Goal: Information Seeking & Learning: Learn about a topic

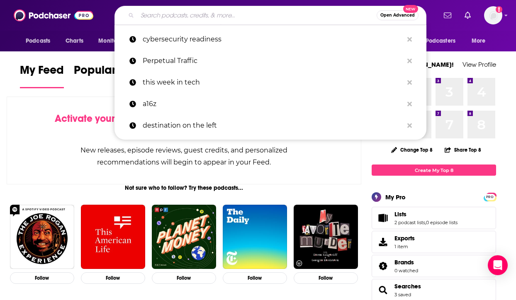
click at [200, 11] on input "Search podcasts, credits, & more..." at bounding box center [256, 15] width 239 height 13
paste input "[URL][DOMAIN_NAME]"
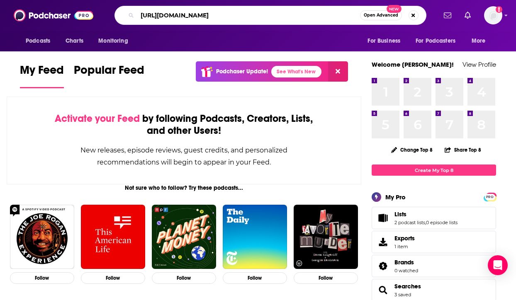
type input "[URL][DOMAIN_NAME]"
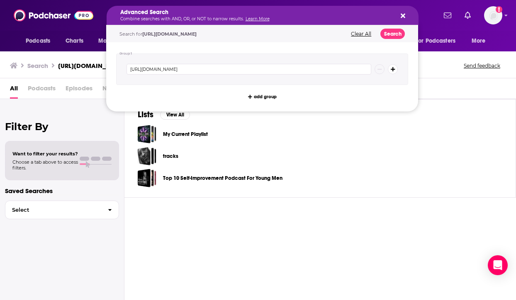
click at [401, 21] on div "Advanced Search Combine searches with AND, OR, or NOT to narrow results. Learn …" at bounding box center [263, 15] width 312 height 19
click at [365, 36] on button "Clear All" at bounding box center [360, 34] width 25 height 6
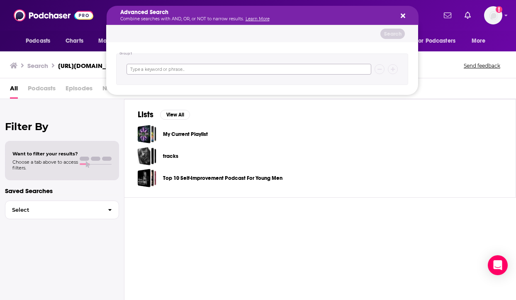
click at [254, 70] on input "Search podcasts, credits, & more..." at bounding box center [249, 69] width 245 height 11
click at [417, 143] on div "My Current Playlist" at bounding box center [320, 134] width 365 height 19
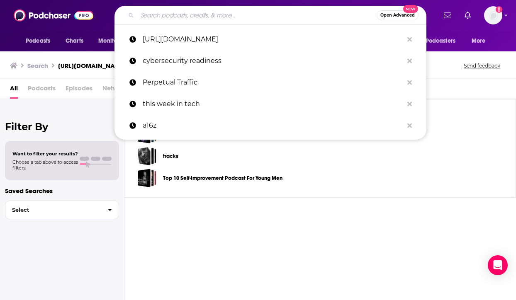
click at [287, 18] on input "Search podcasts, credits, & more..." at bounding box center [256, 15] width 239 height 13
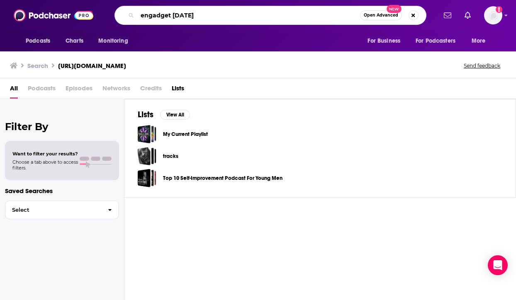
type input "engadget [DATE]"
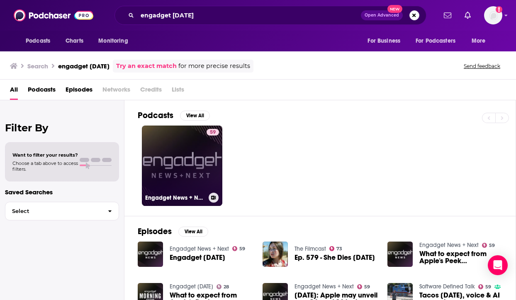
click at [212, 170] on div "59" at bounding box center [213, 161] width 12 height 64
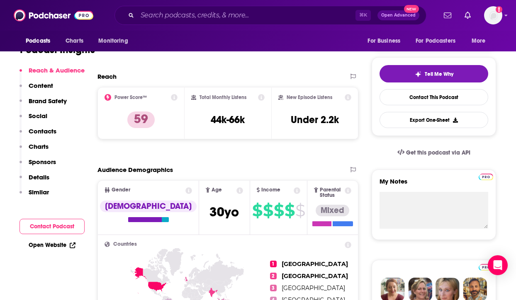
scroll to position [168, 0]
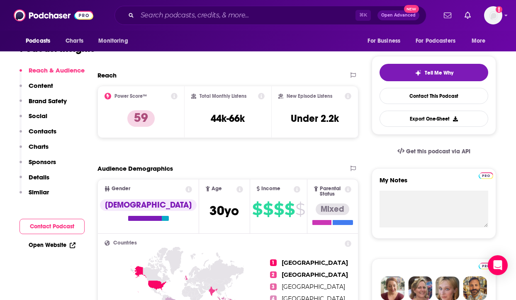
click at [169, 22] on div "⌘ K Open Advanced New" at bounding box center [271, 15] width 312 height 19
click at [169, 13] on input "Search podcasts, credits, & more..." at bounding box center [246, 15] width 218 height 13
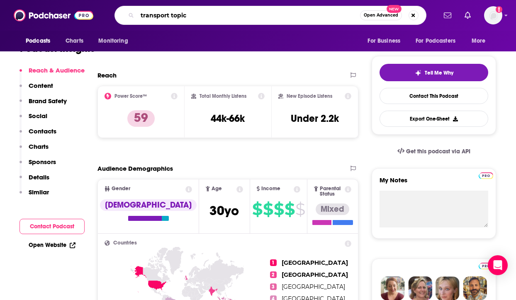
type input "transport topics"
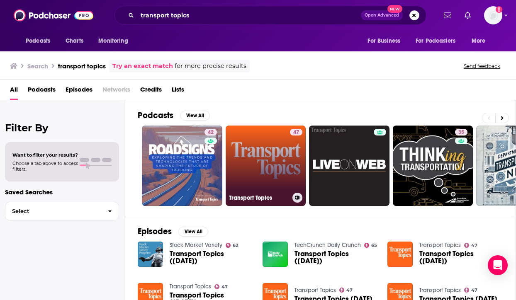
click at [245, 178] on link "47 Transport Topics" at bounding box center [266, 166] width 80 height 80
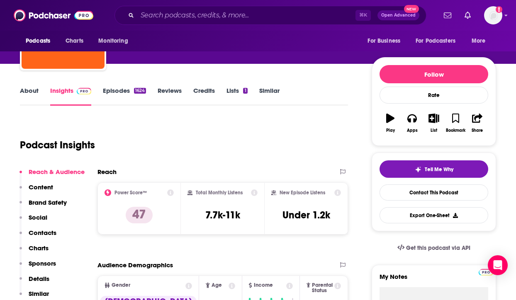
scroll to position [186, 0]
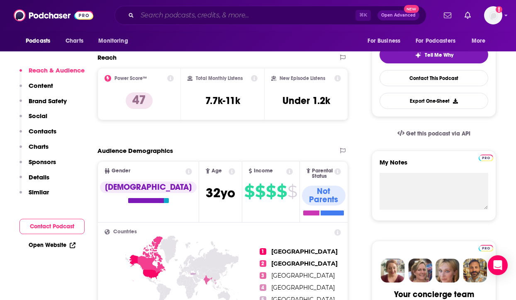
click at [162, 13] on input "Search podcasts, credits, & more..." at bounding box center [246, 15] width 218 height 13
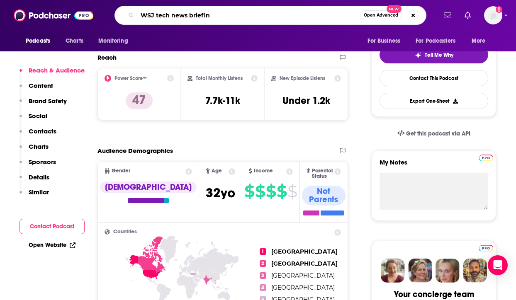
type input "WSJ tech news briefing"
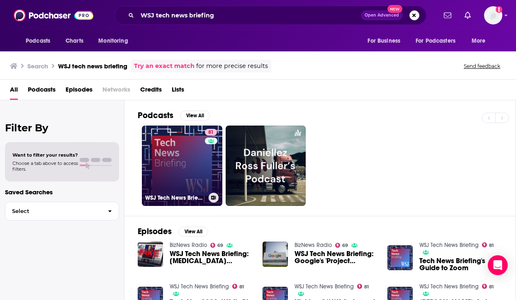
click at [188, 161] on link "81 WSJ Tech News Briefing" at bounding box center [182, 166] width 80 height 80
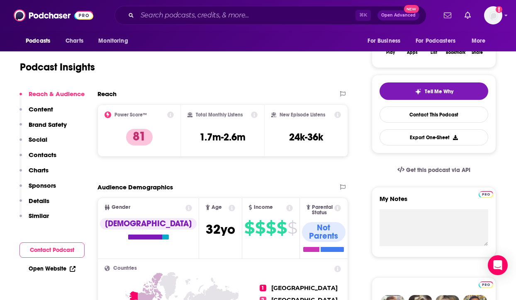
scroll to position [150, 0]
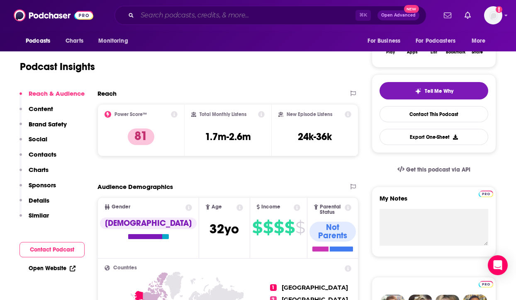
click at [205, 19] on input "Search podcasts, credits, & more..." at bounding box center [246, 15] width 218 height 13
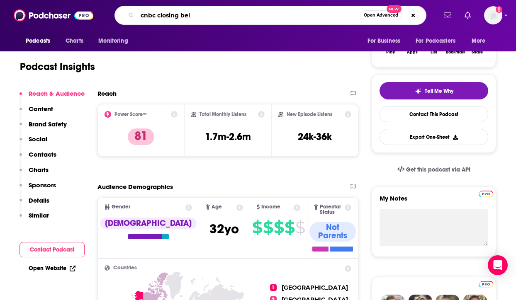
type input "cnbc closing bell"
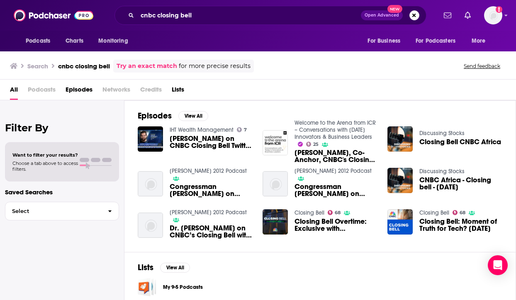
click at [53, 86] on span "Podcasts" at bounding box center [42, 91] width 28 height 17
click at [44, 91] on span "Podcasts" at bounding box center [42, 91] width 28 height 17
